Goal: Communication & Community: Answer question/provide support

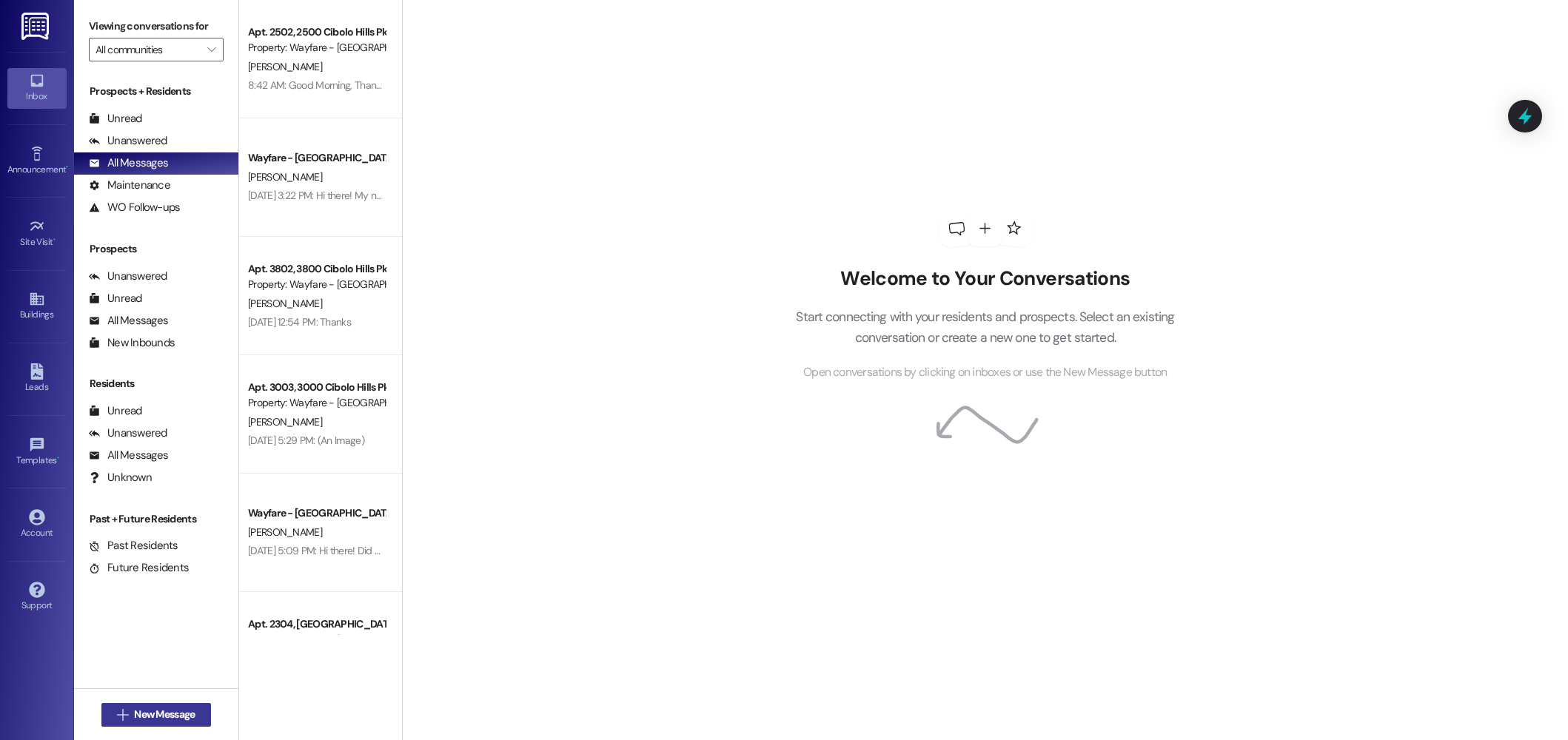
click at [160, 712] on span "New Message" at bounding box center [164, 715] width 61 height 16
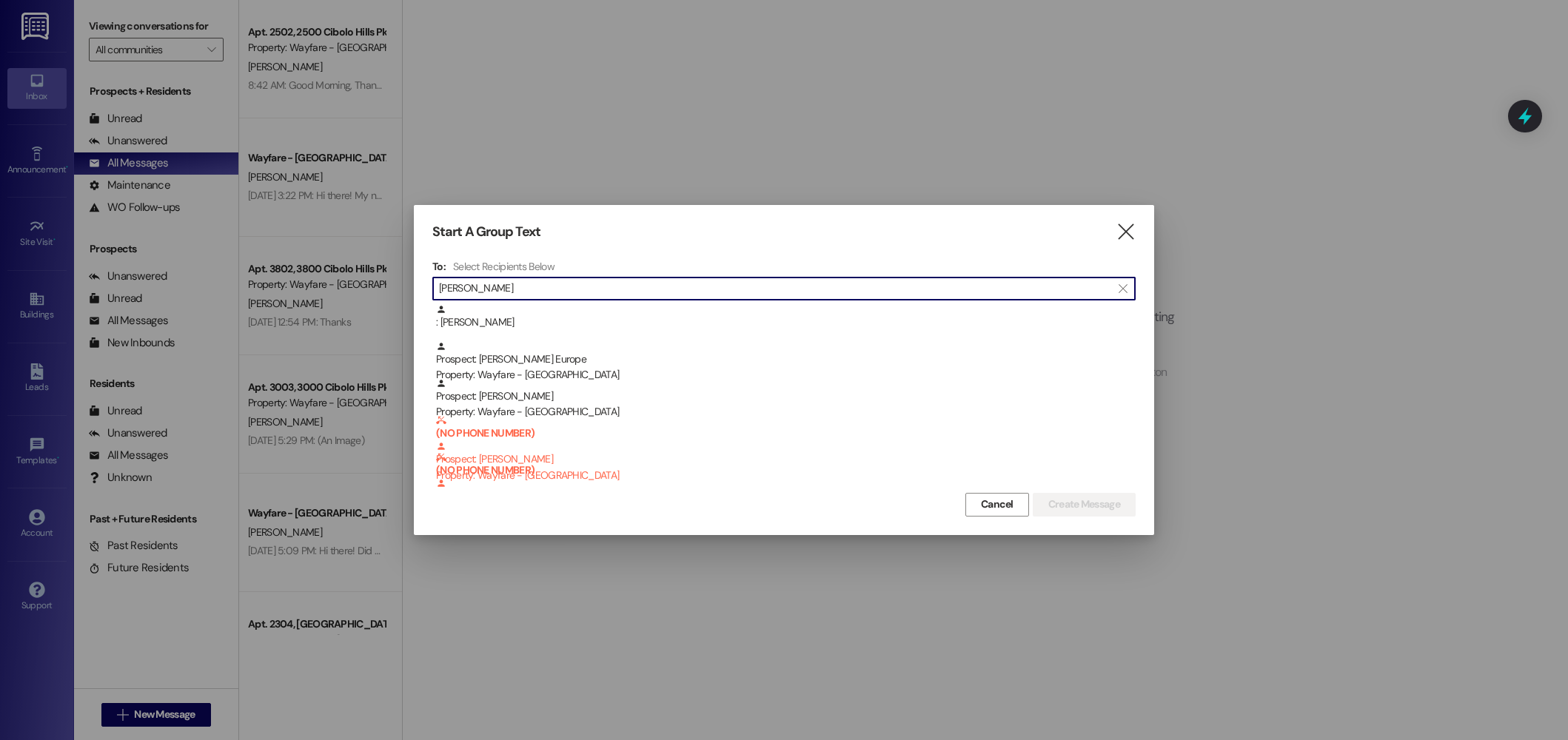
scroll to position [111, 0]
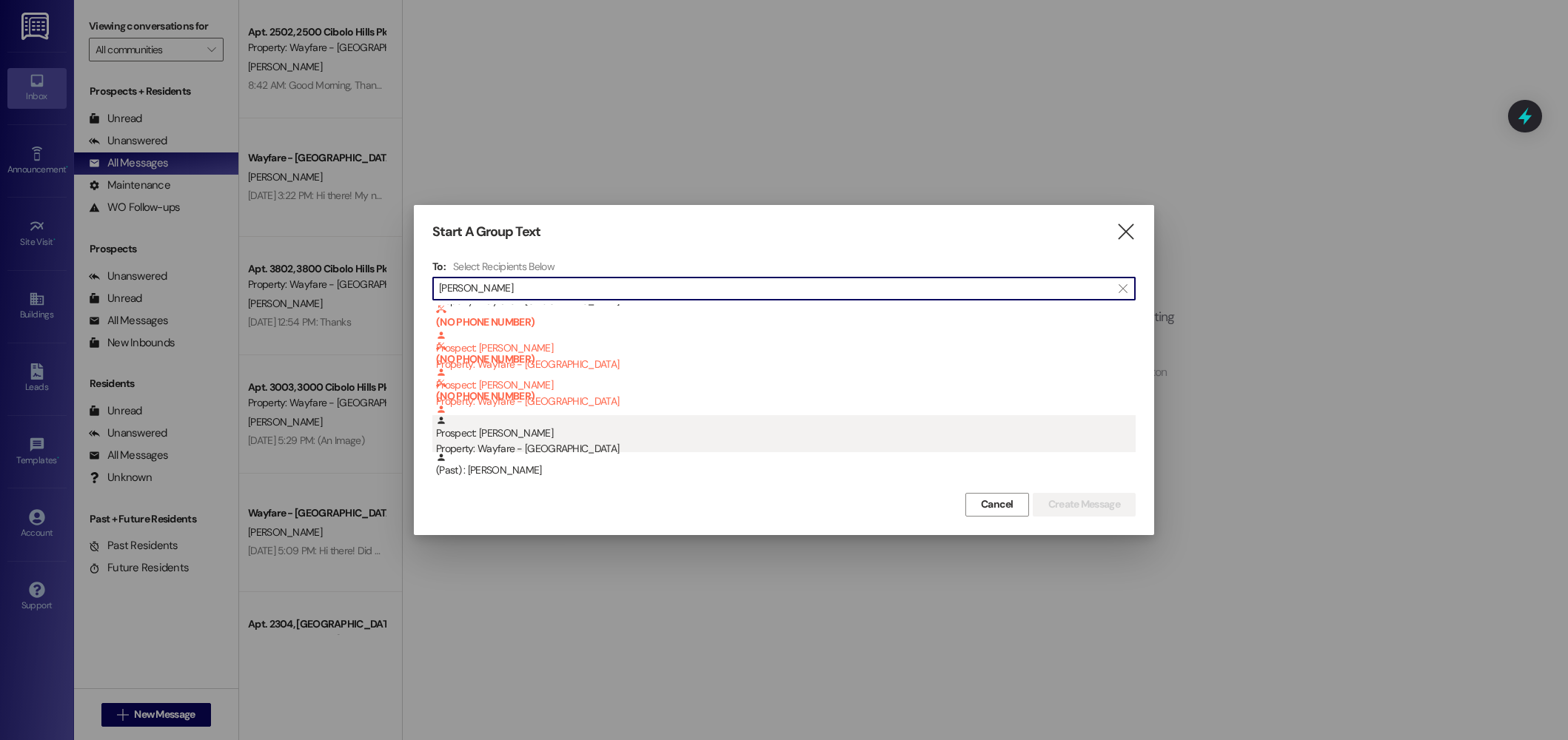
type input "lori"
click at [603, 438] on div "Prospect: Lorilei Hicks Property: Wayfare - Cibolo Hills" at bounding box center [785, 436] width 699 height 42
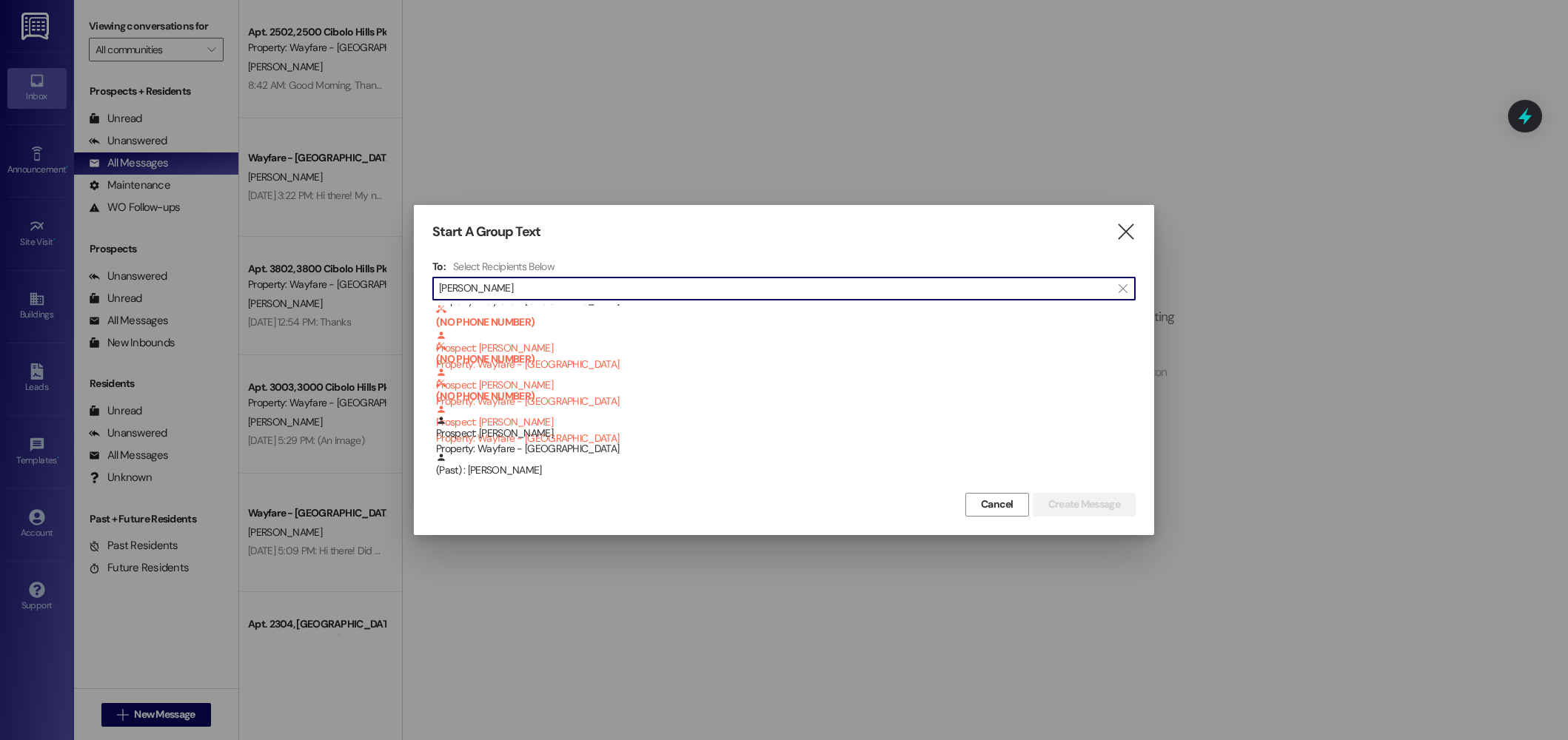
scroll to position [74, 0]
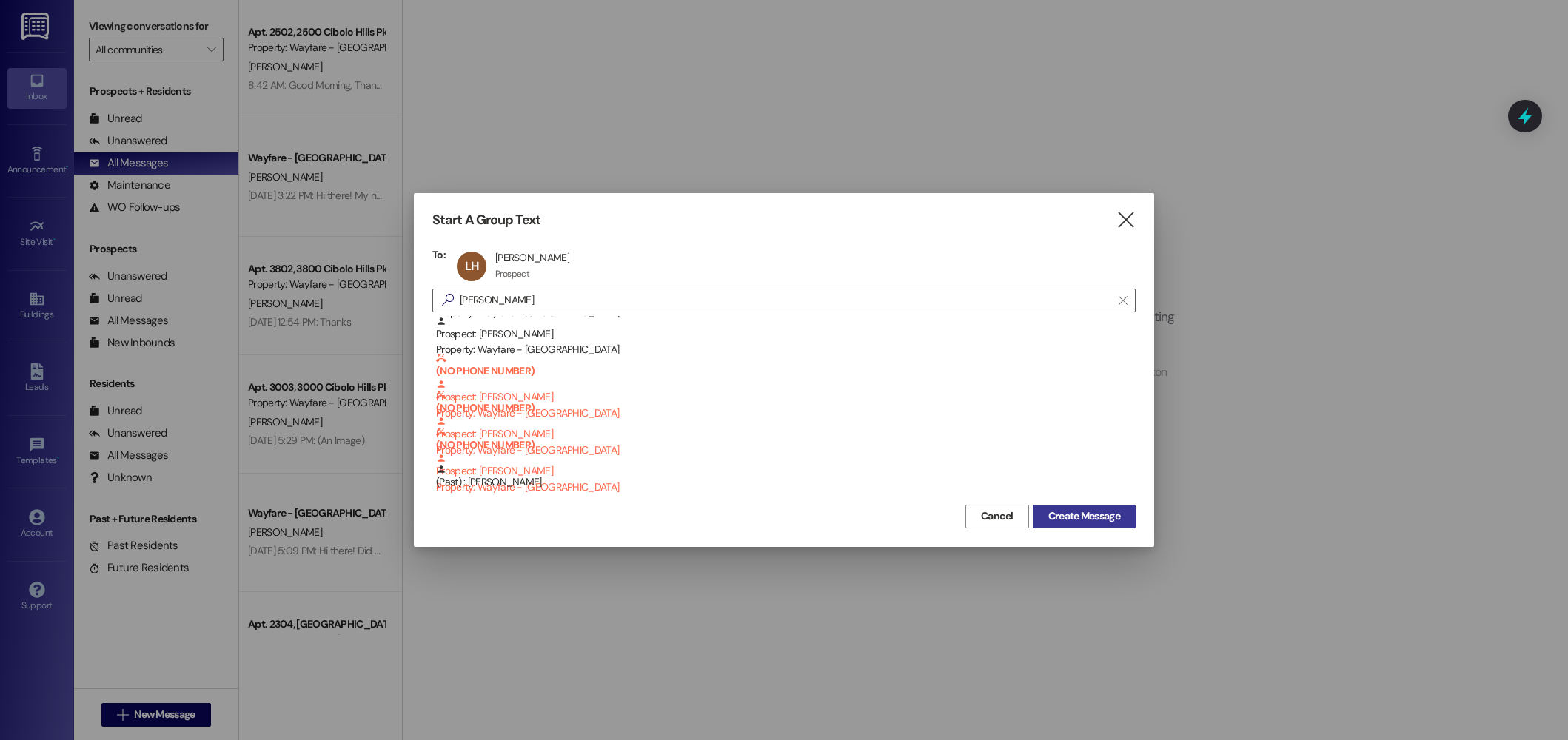
click at [1051, 517] on span "Create Message" at bounding box center [1084, 517] width 72 height 16
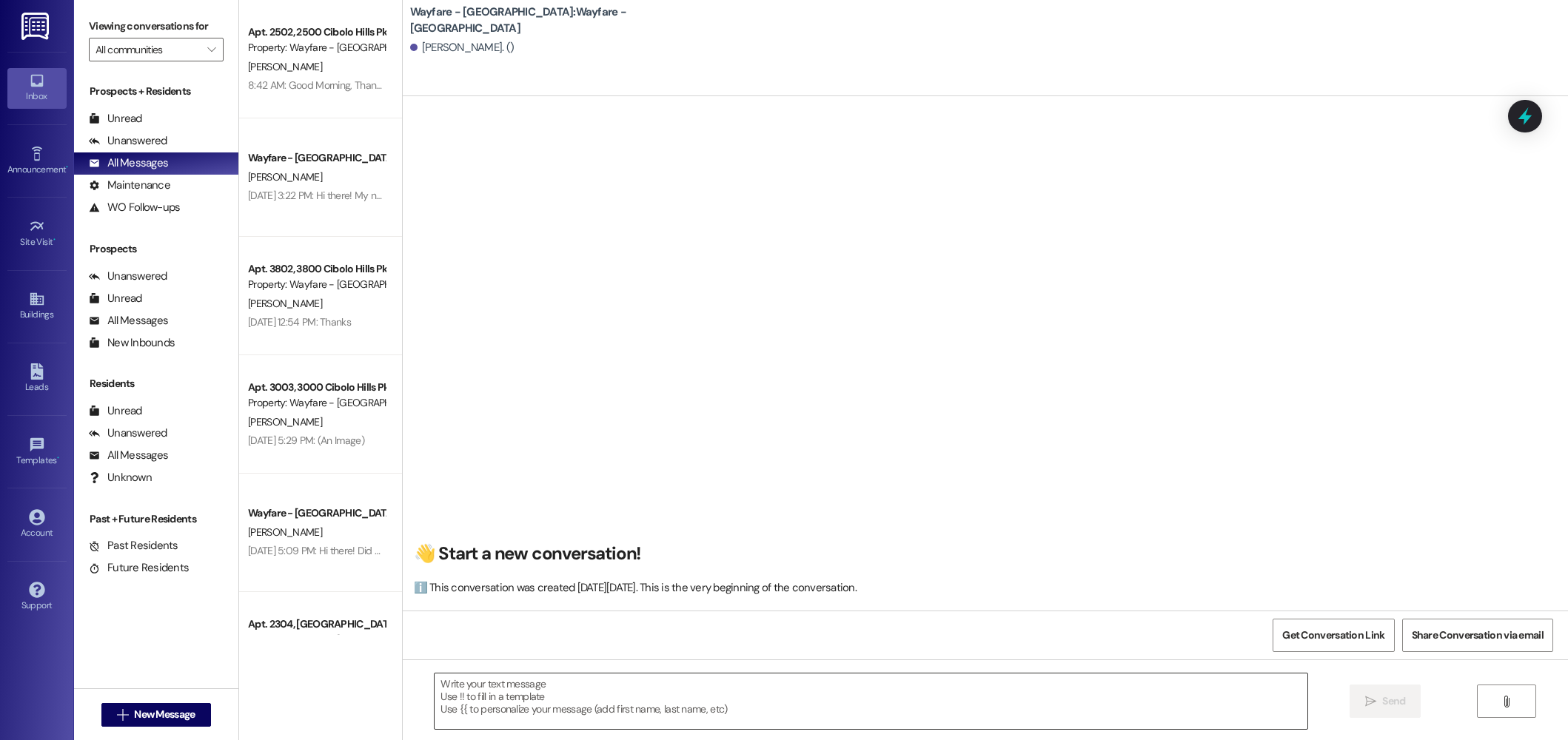
click at [760, 701] on textarea at bounding box center [870, 701] width 873 height 56
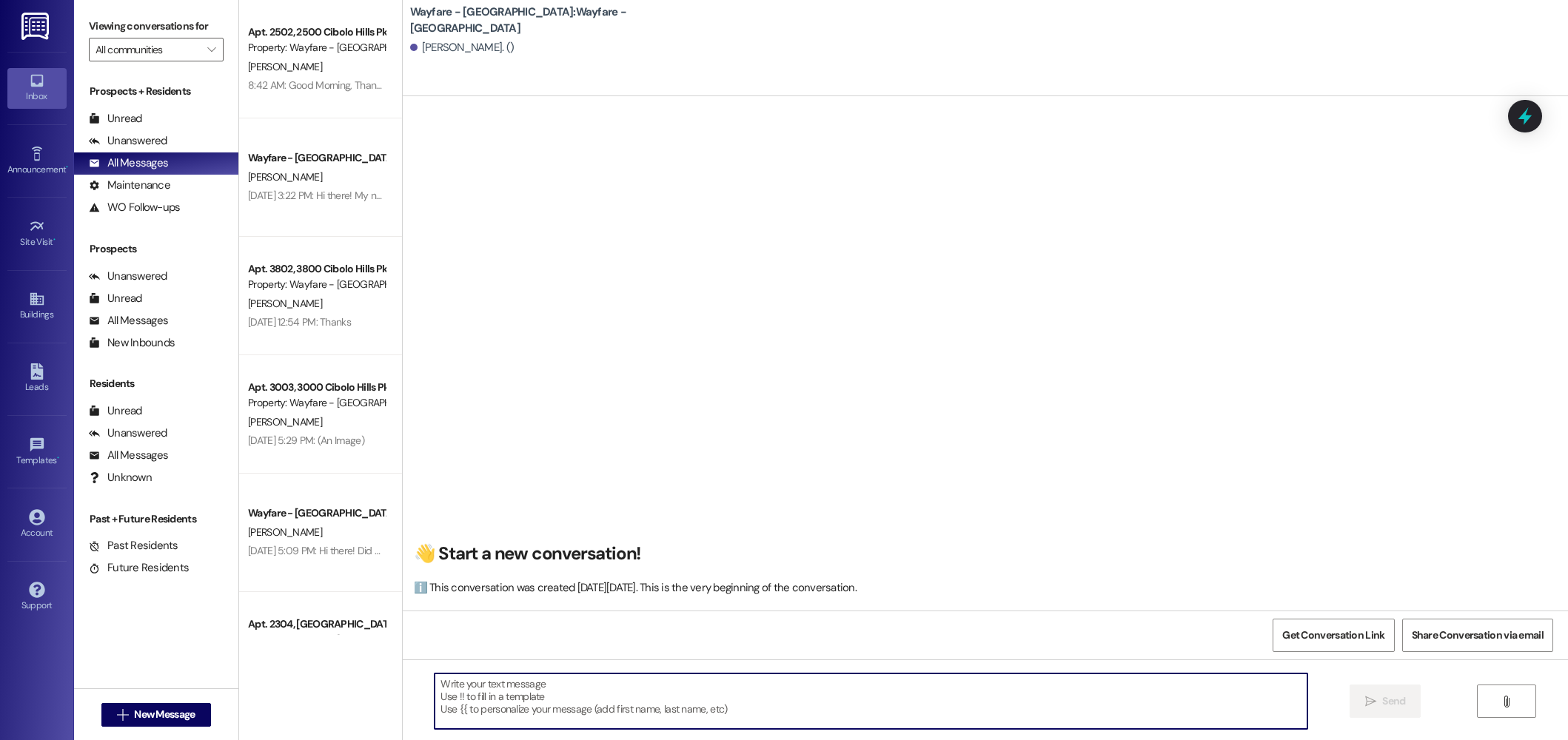
paste textarea "Hi there! My name is ____ and I'm one of the leasing agents here at Wayfare Cib…"
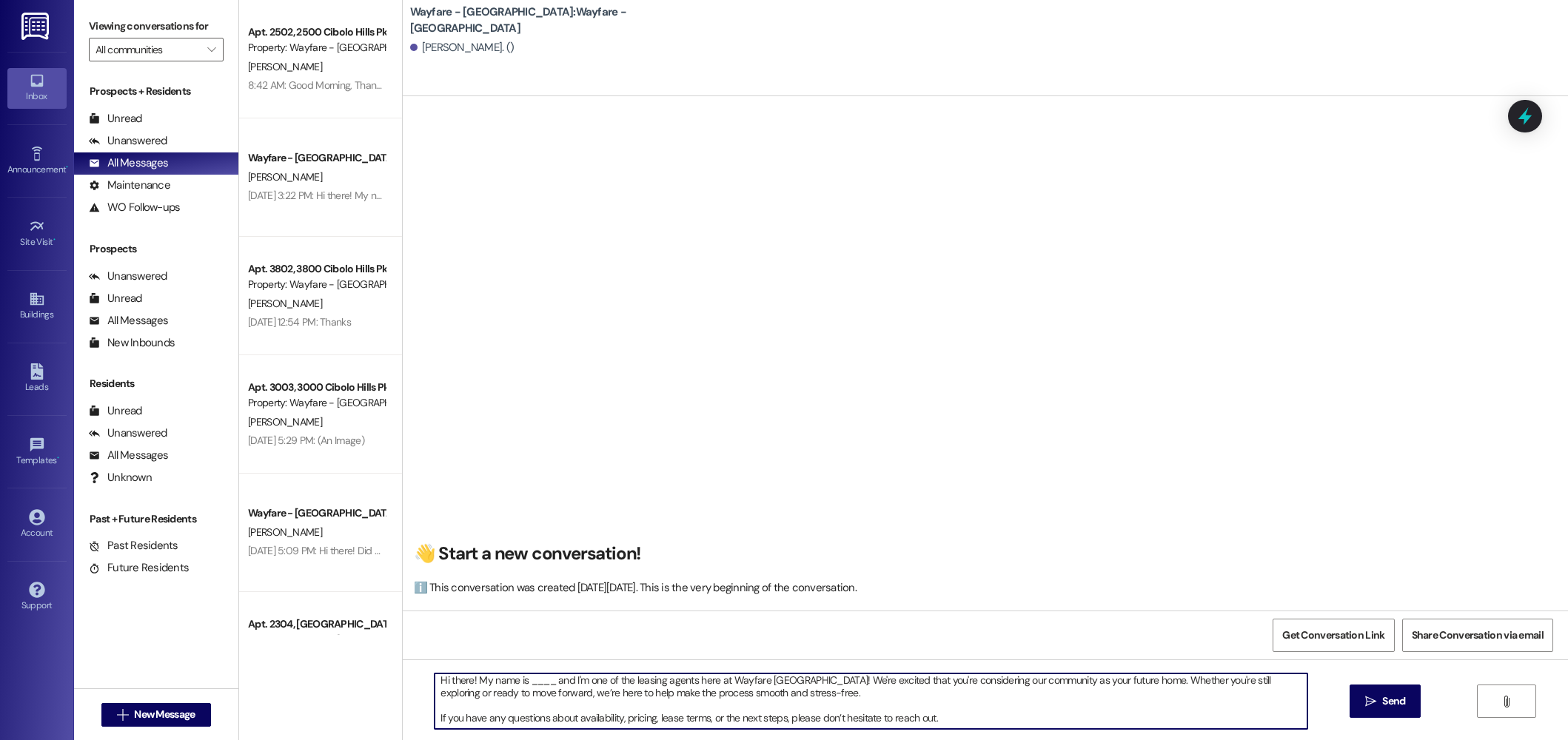
scroll to position [0, 0]
drag, startPoint x: 547, startPoint y: 688, endPoint x: 519, endPoint y: 687, distance: 28.0
click at [519, 687] on textarea "Hi there! My name is ____ and I'm one of the leasing agents here at Wayfare Cib…" at bounding box center [870, 701] width 873 height 56
type textarea "Hi there! My name is Jordan and I'm one of the leasing agents here at Wayfare C…"
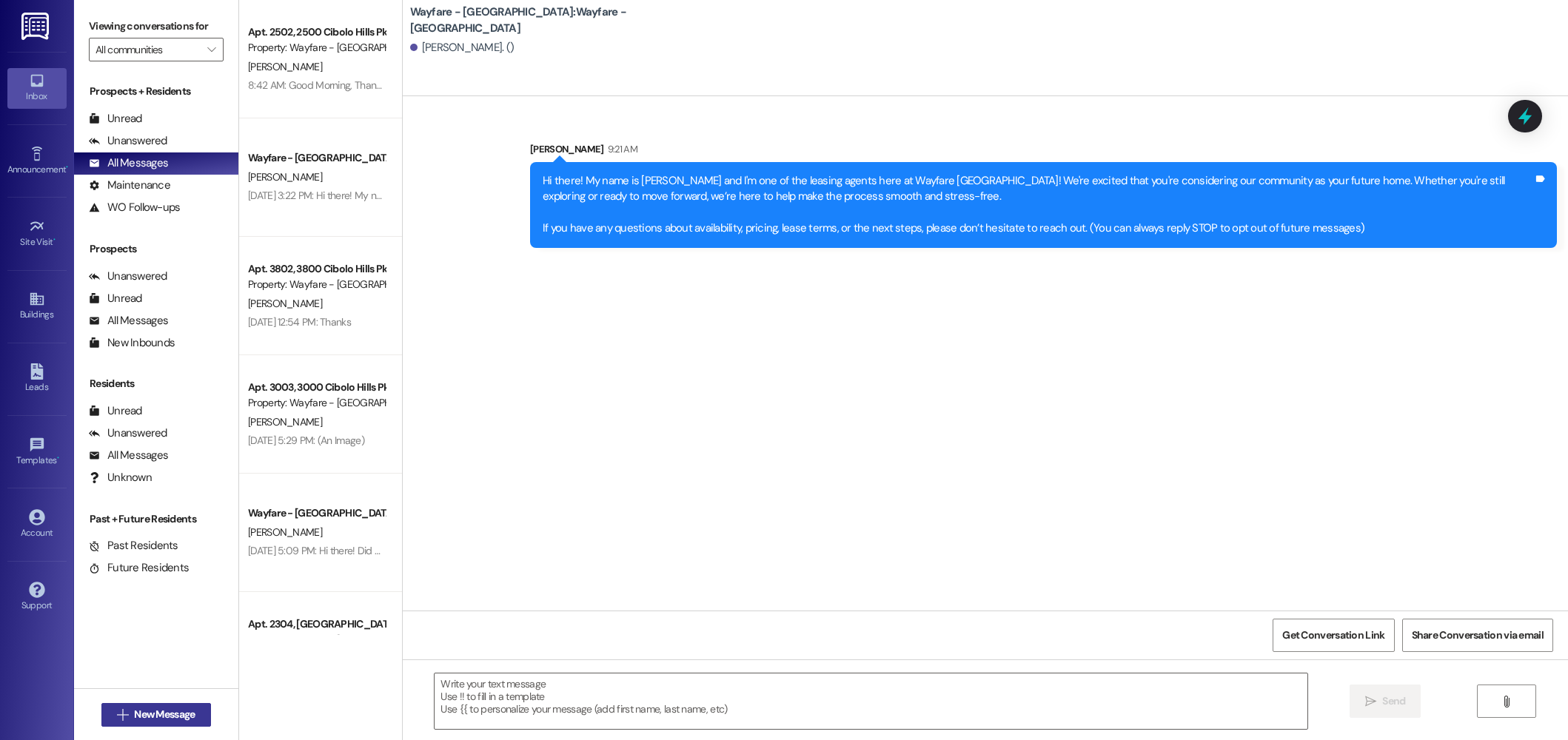
click at [160, 719] on span "New Message" at bounding box center [164, 715] width 61 height 16
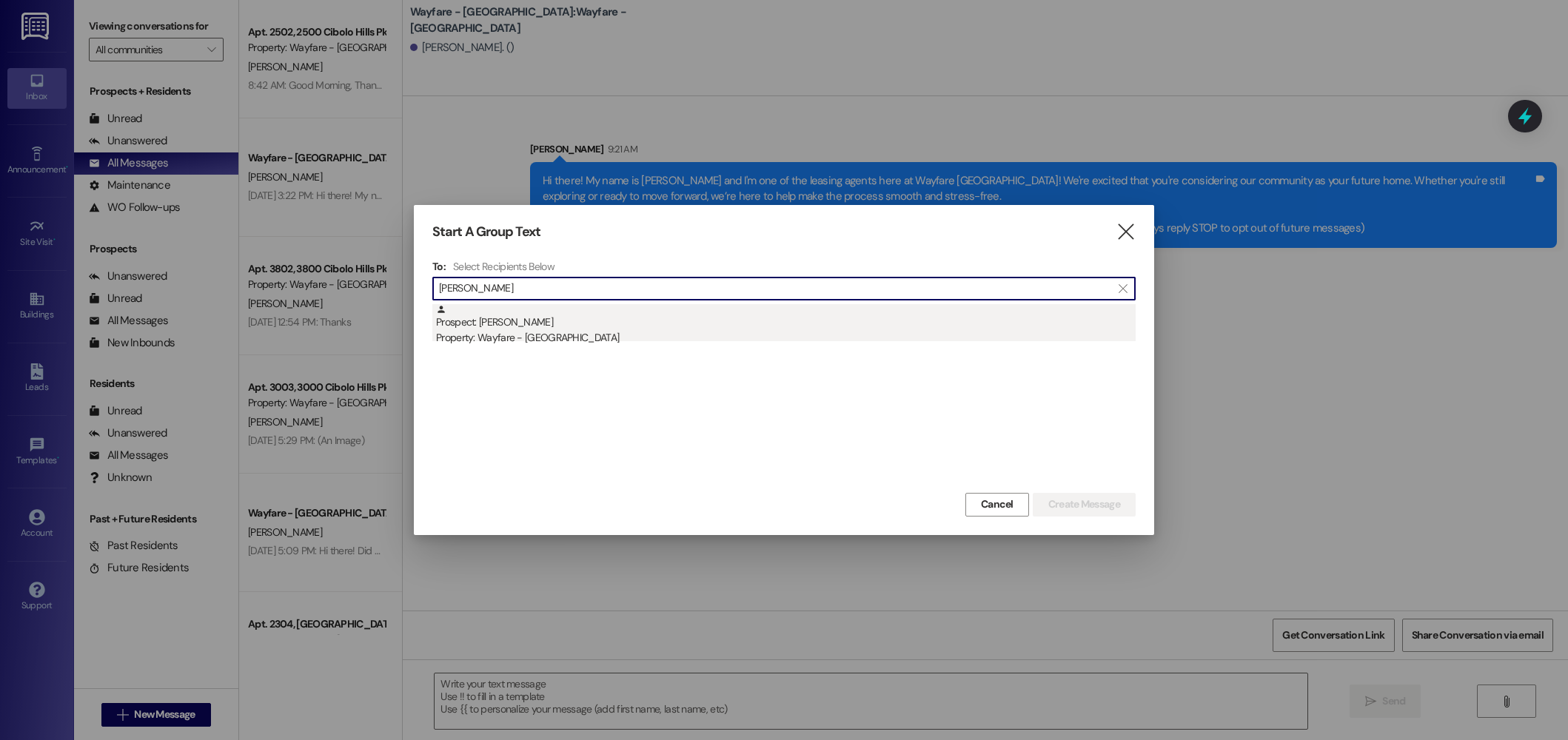
type input "lembo"
click at [539, 344] on div "Property: Wayfare - [GEOGRAPHIC_DATA]" at bounding box center [785, 338] width 699 height 16
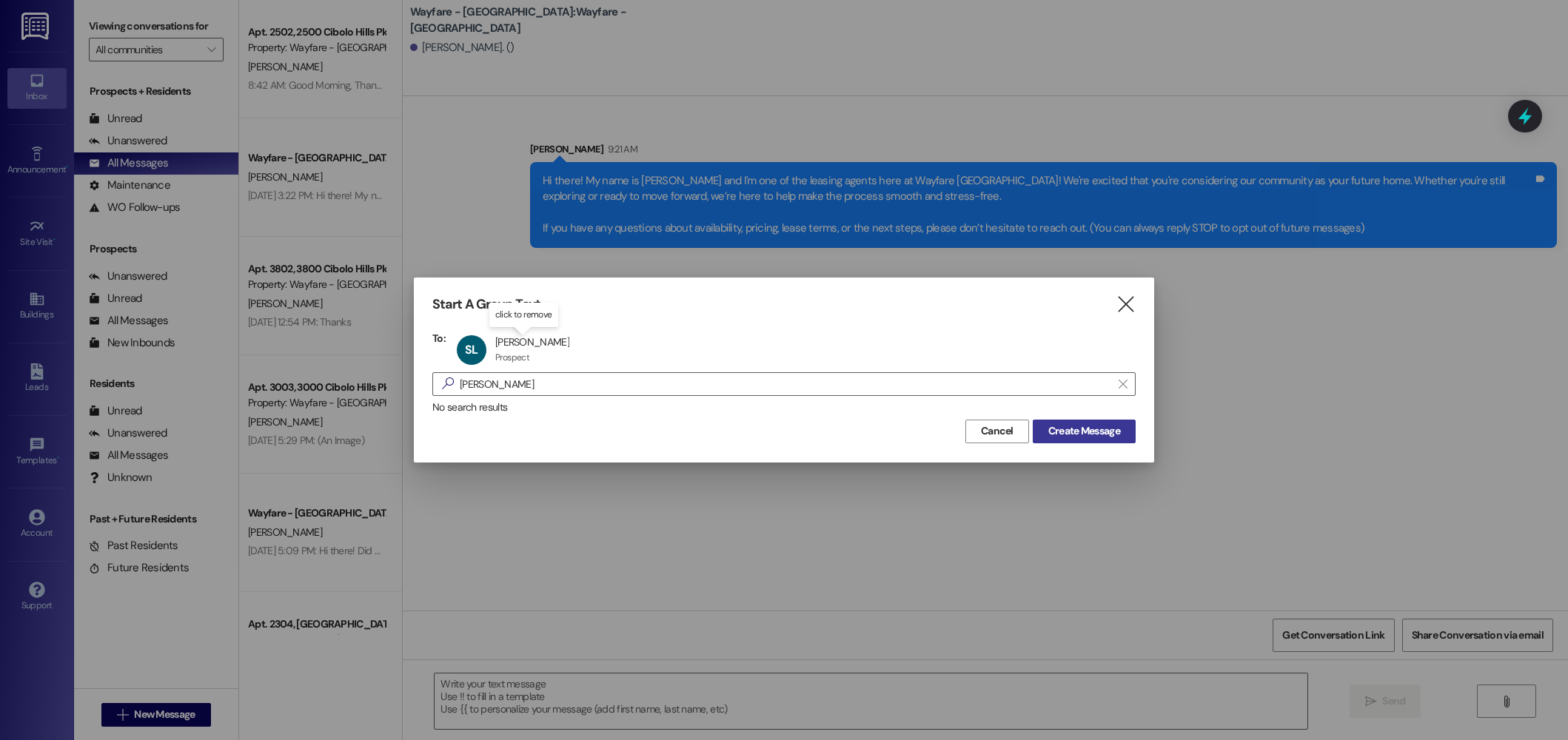
click at [1094, 431] on span "Create Message" at bounding box center [1084, 431] width 72 height 16
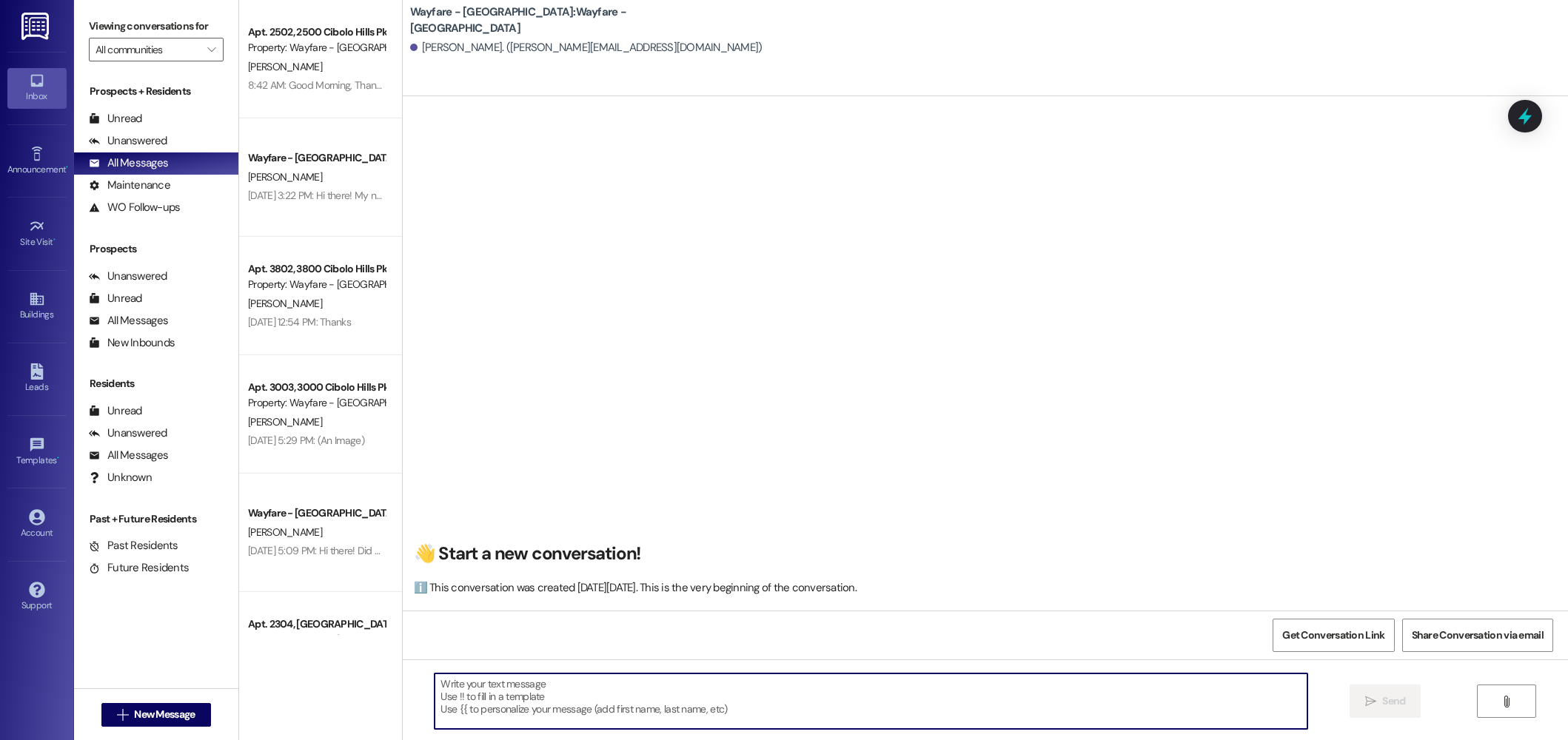
paste textarea "Hi there! My name is ____ and I'm one of the leasing agents here at Wayfare Cib…"
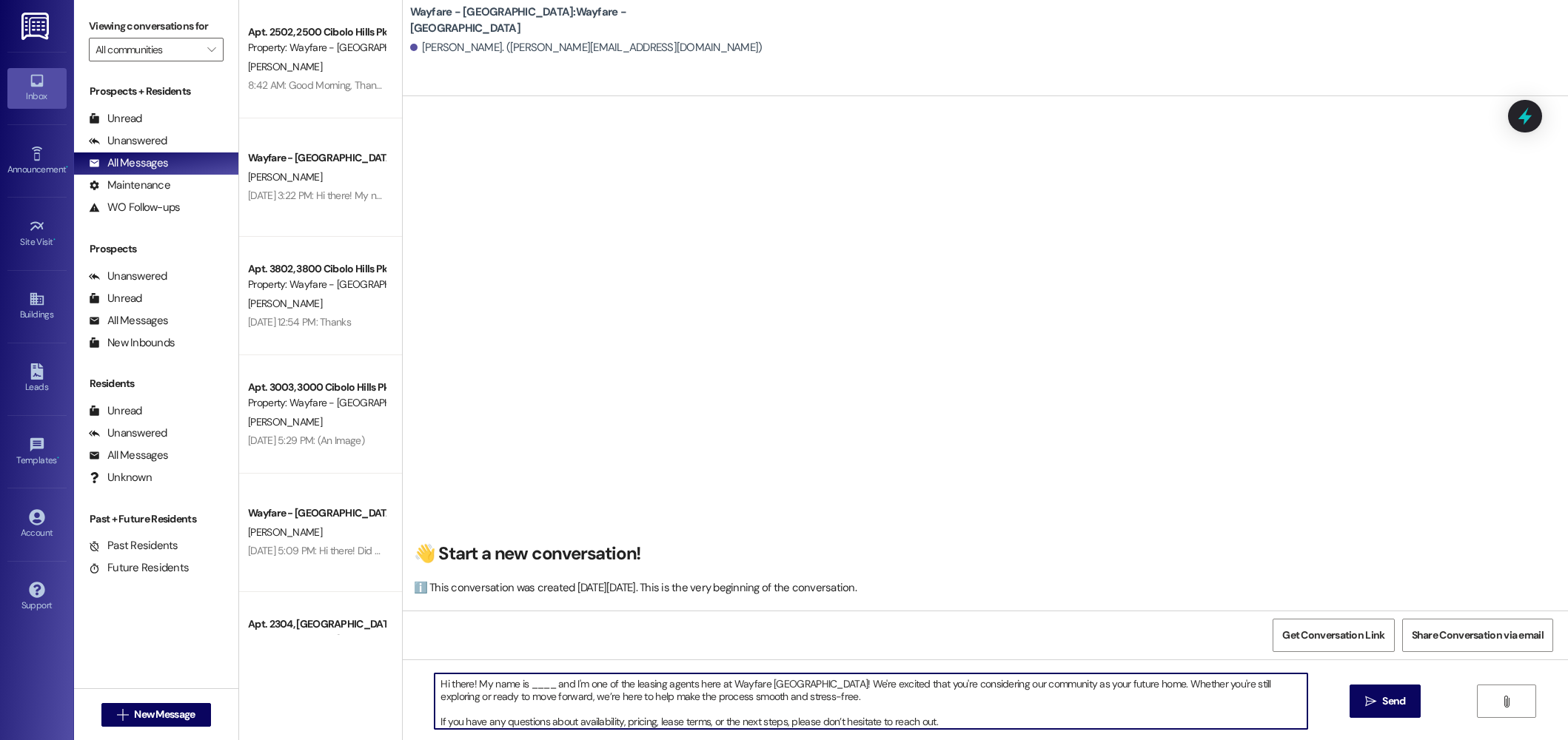
drag, startPoint x: 544, startPoint y: 691, endPoint x: 525, endPoint y: 690, distance: 19.0
click at [525, 690] on textarea "Hi there! My name is ____ and I'm one of the leasing agents here at Wayfare Cib…" at bounding box center [870, 701] width 873 height 56
drag, startPoint x: 540, startPoint y: 687, endPoint x: 548, endPoint y: 683, distance: 8.9
click at [540, 687] on textarea "Hi there! My name is ____ and I'm one of the leasing agents here at Wayfare Cib…" at bounding box center [870, 701] width 873 height 56
drag, startPoint x: 548, startPoint y: 685, endPoint x: 520, endPoint y: 683, distance: 28.1
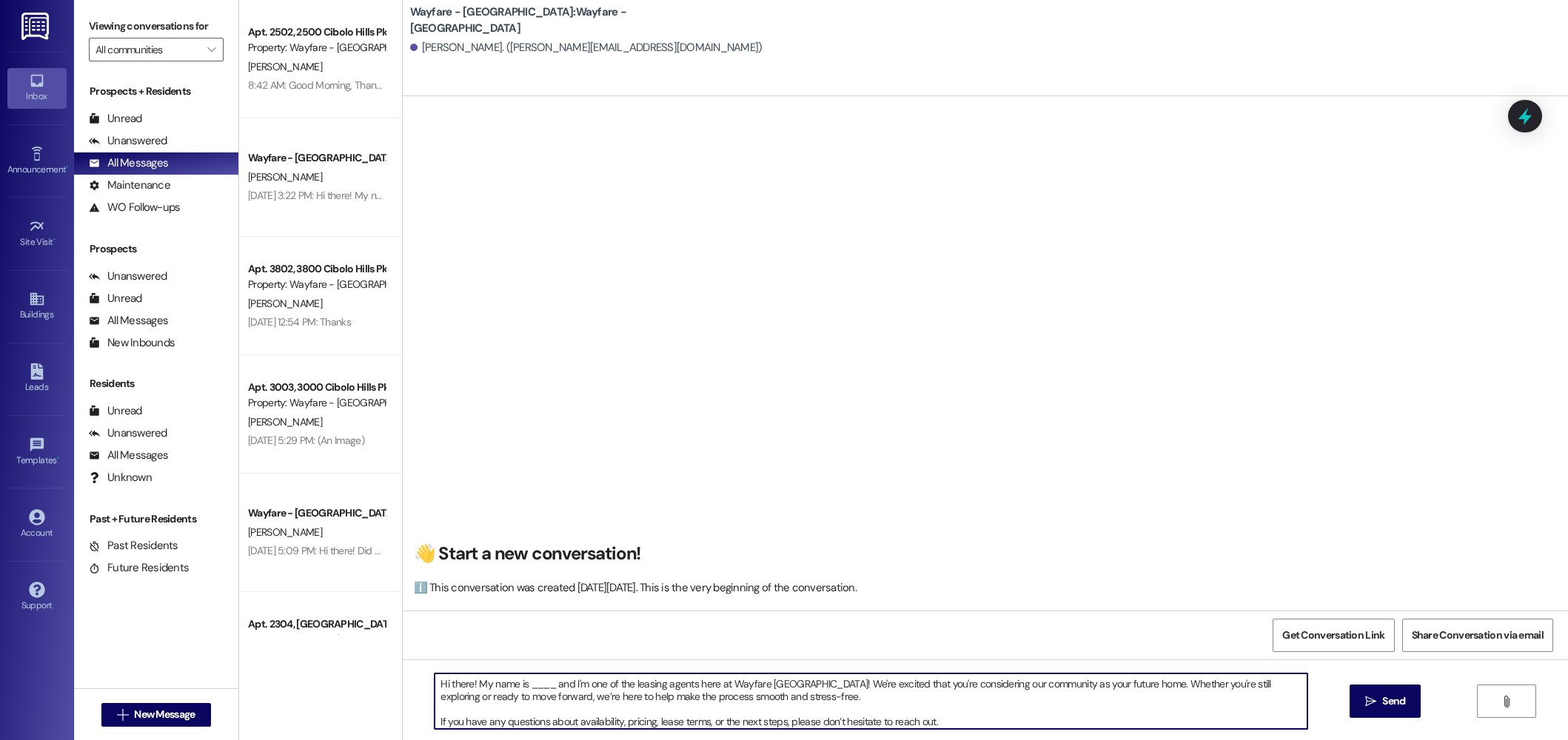
click at [520, 683] on textarea "Hi there! My name is ____ and I'm one of the leasing agents here at Wayfare Cib…" at bounding box center [870, 701] width 873 height 56
type textarea "Hi there! My name is Jordan and I'm one of the leasing agents here at Wayfare C…"
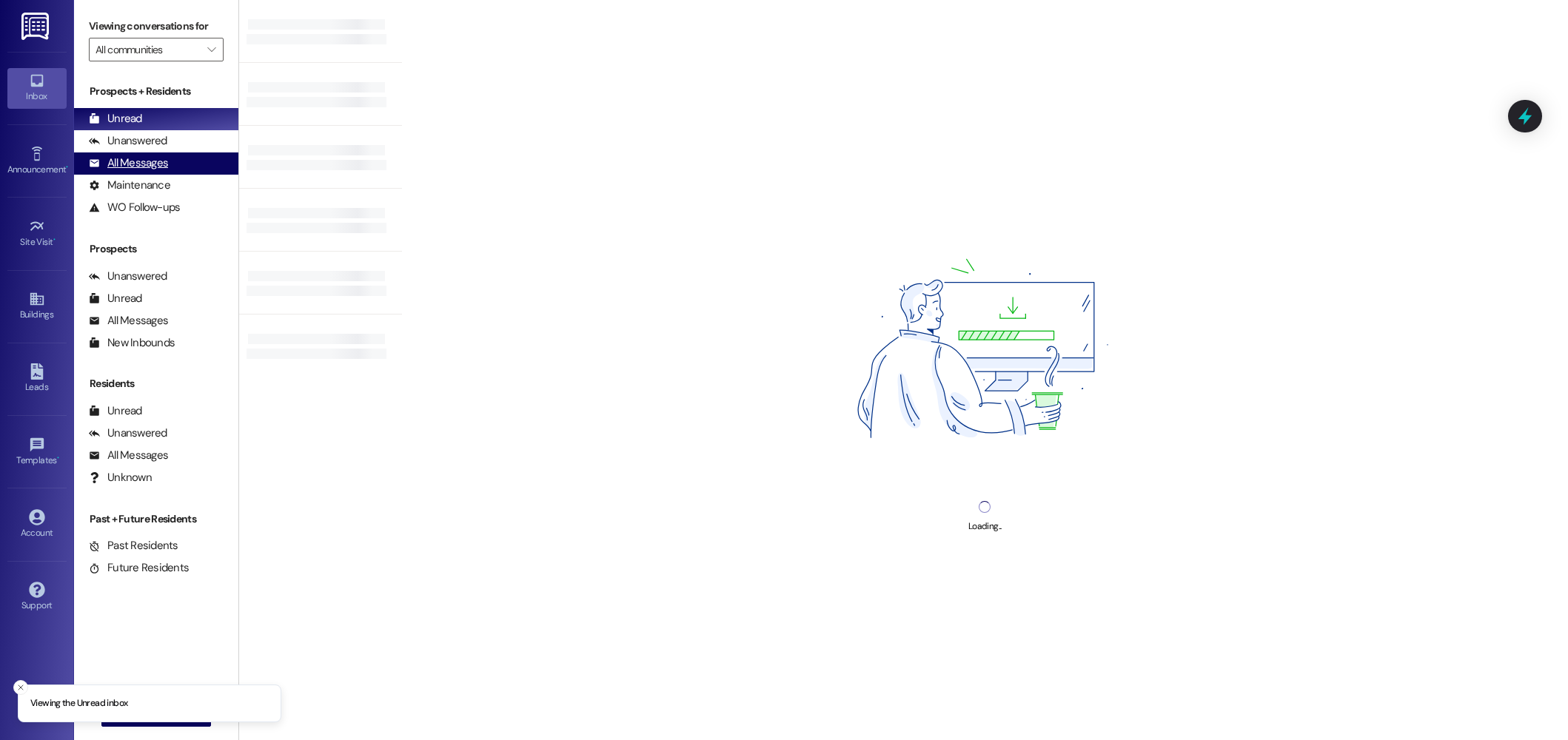
click at [171, 165] on div "All Messages (undefined)" at bounding box center [156, 164] width 164 height 22
click at [114, 168] on div "All Messages" at bounding box center [128, 164] width 79 height 16
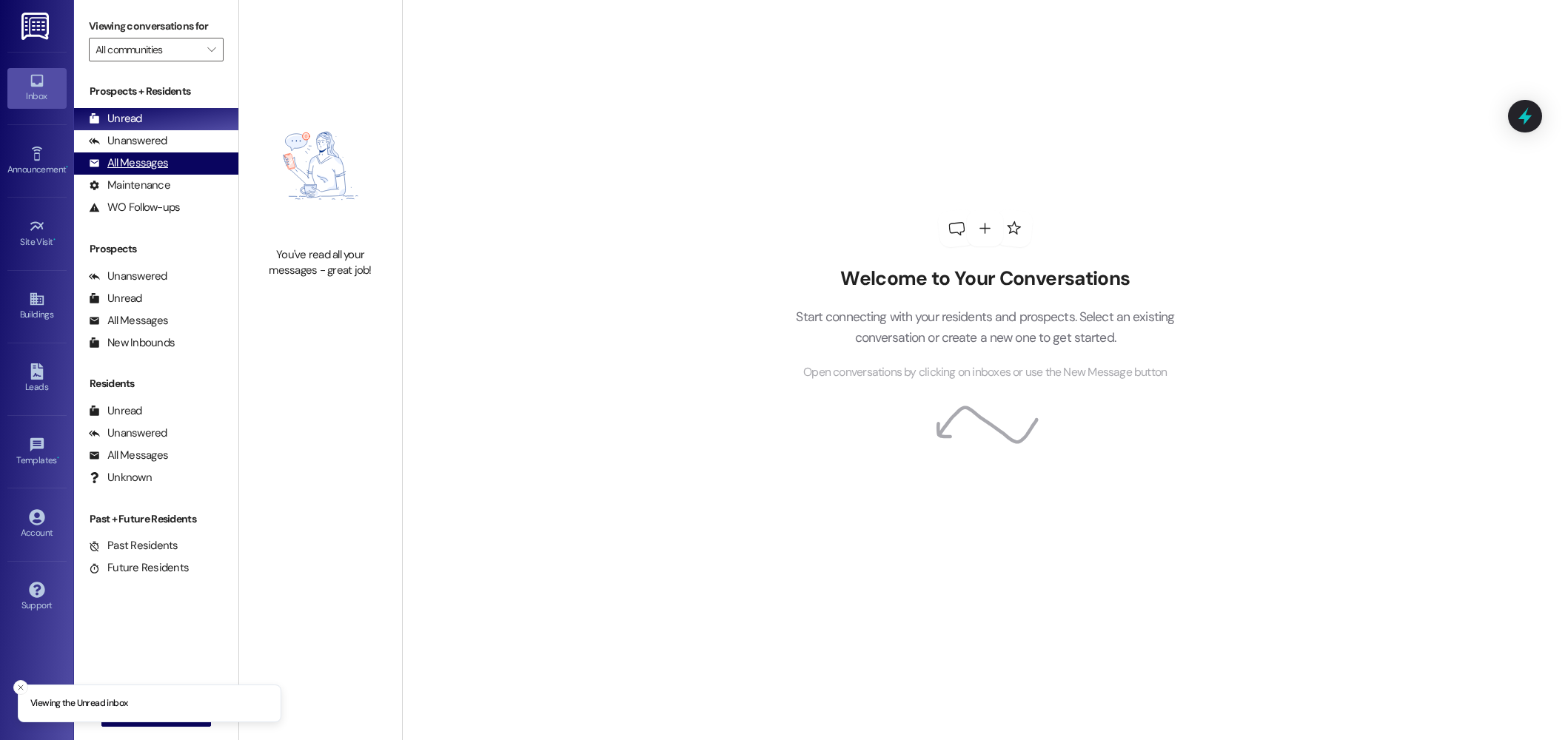
click at [142, 168] on div "All Messages" at bounding box center [128, 164] width 79 height 16
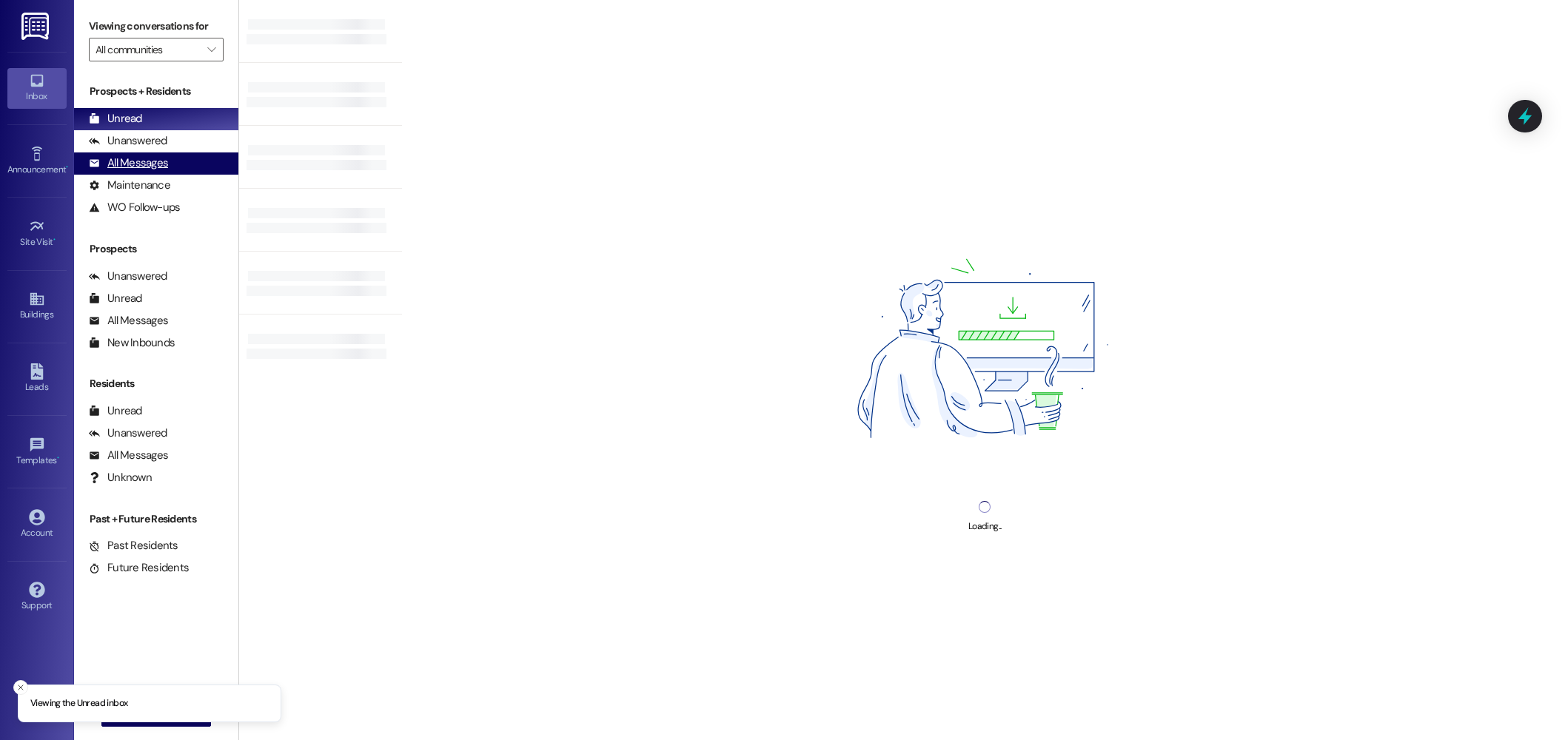
click at [118, 168] on div "All Messages" at bounding box center [128, 164] width 79 height 16
